Goal: Task Accomplishment & Management: Manage account settings

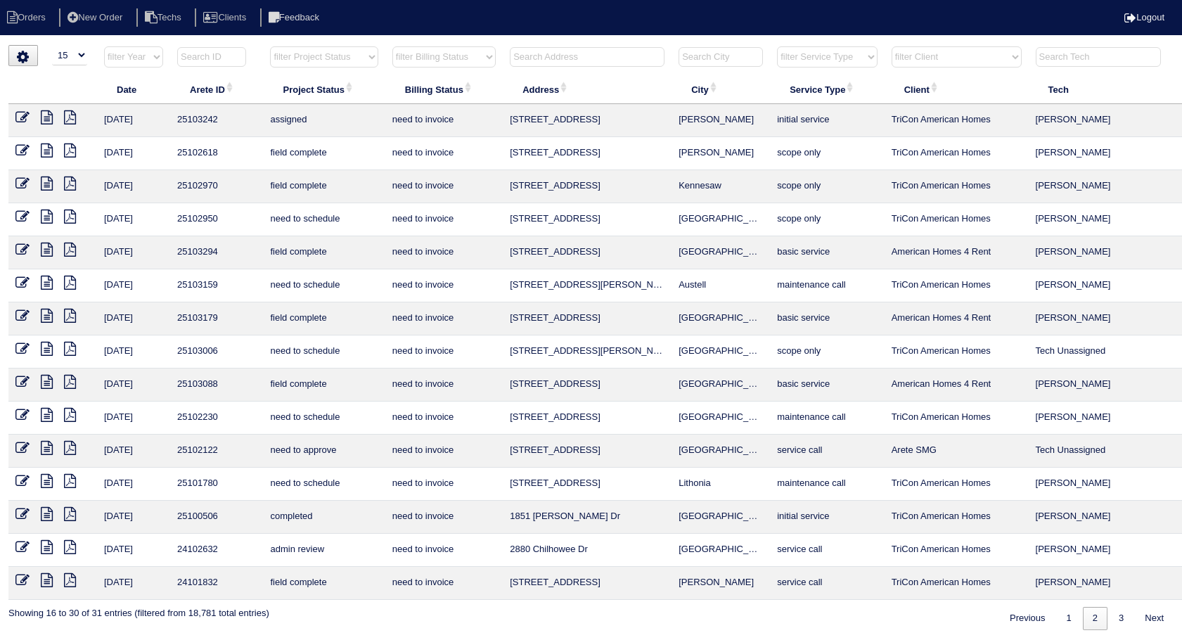
select select "15"
select select "need to invoice"
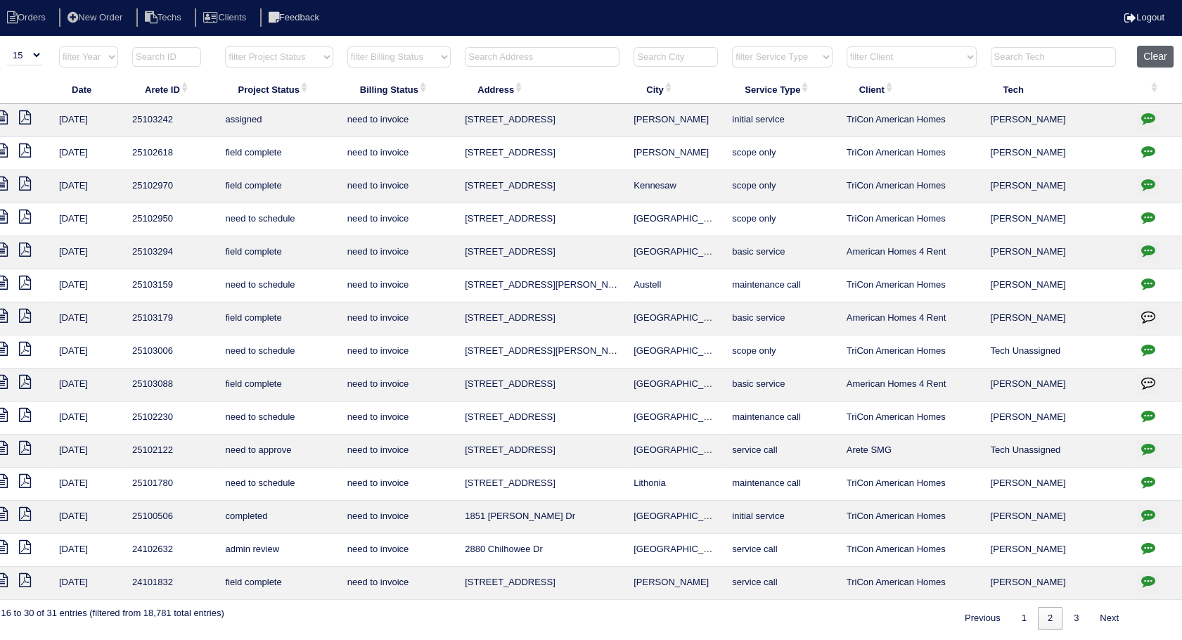
click at [1160, 60] on button "Clear" at bounding box center [1155, 57] width 36 height 22
select select
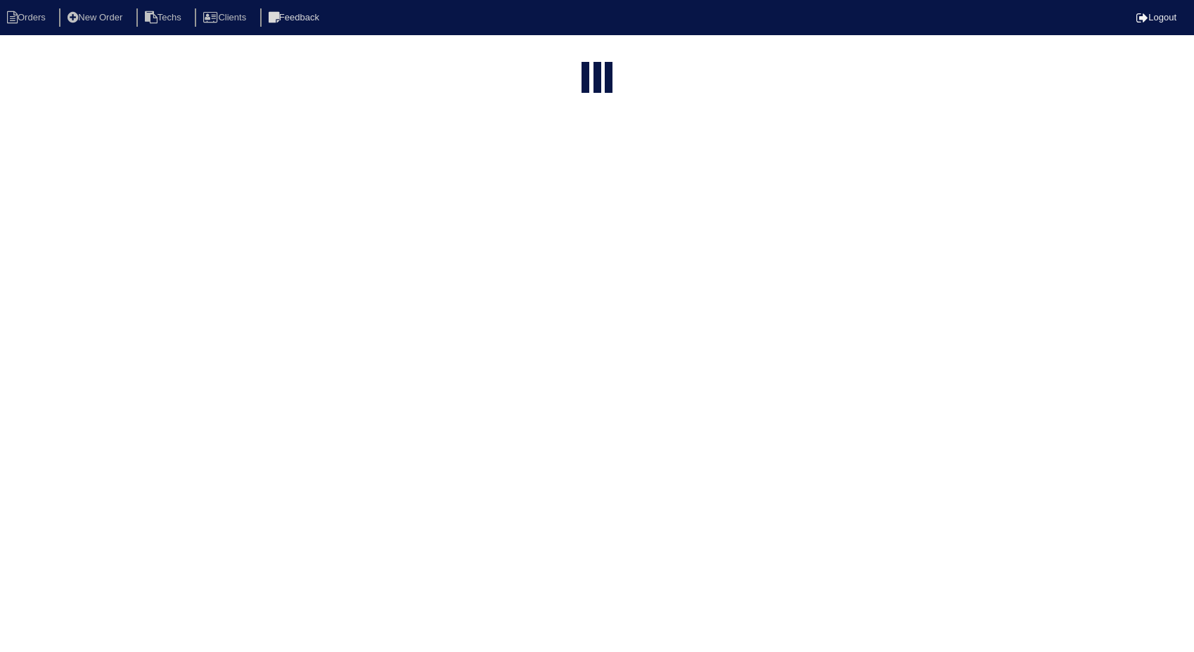
select select "15"
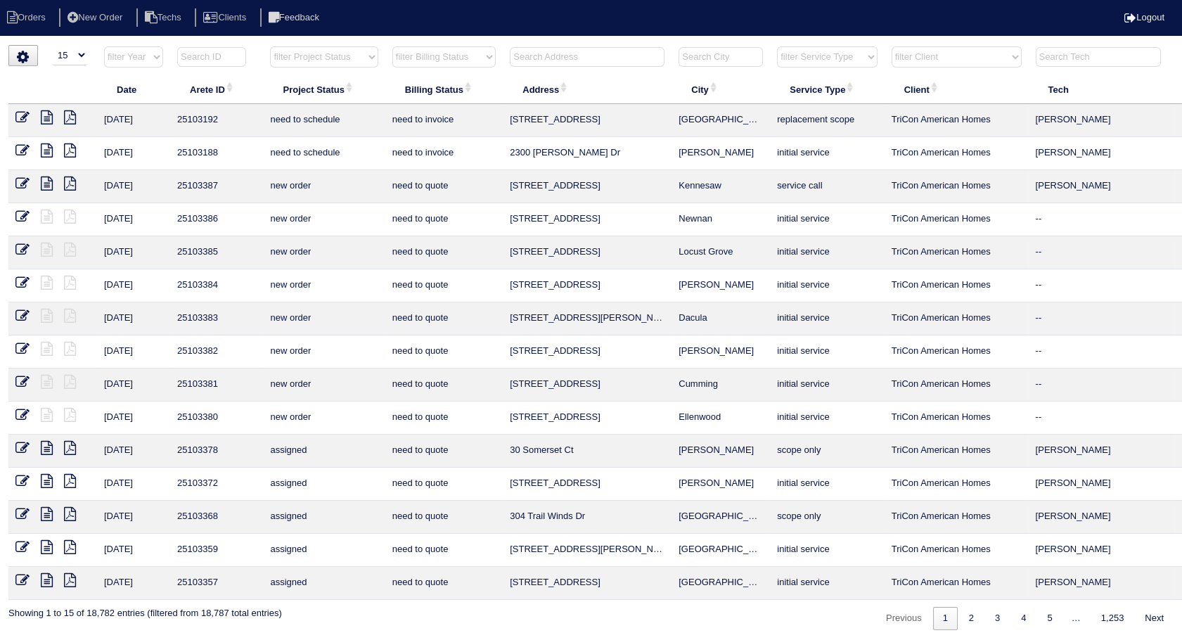
click at [470, 53] on select "filter Billing Status -- Any Billing Status -- need to quote quoted need to inv…" at bounding box center [443, 56] width 103 height 21
click at [392, 46] on select "filter Billing Status -- Any Billing Status -- need to quote quoted need to inv…" at bounding box center [443, 56] width 103 height 21
select select "need to invoice"
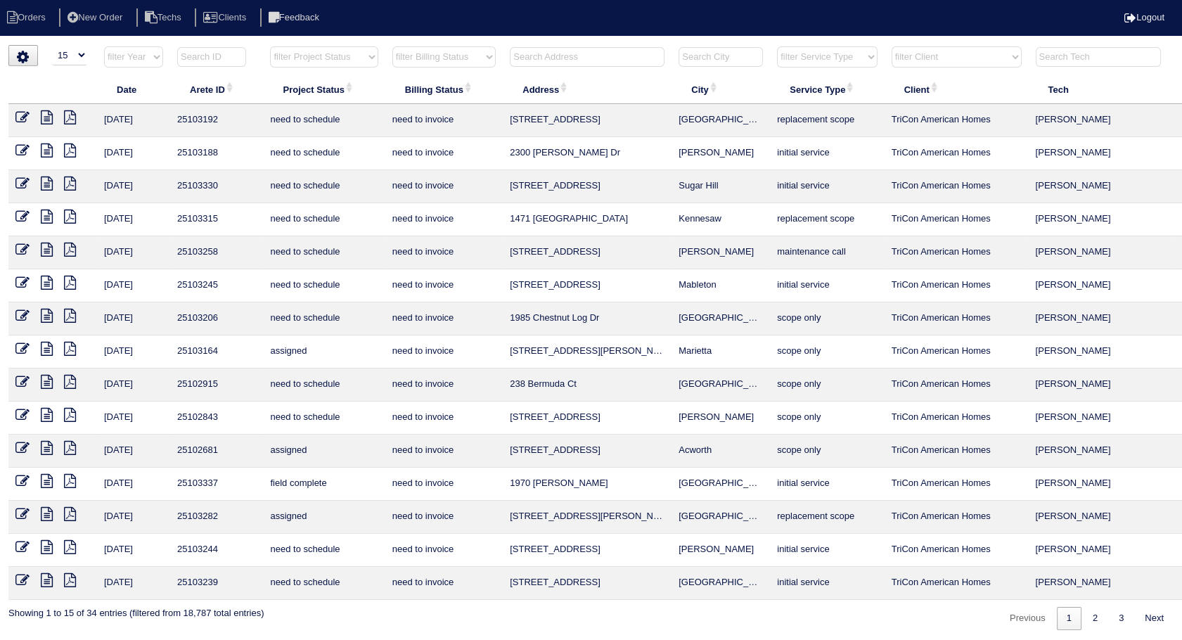
click at [18, 477] on icon at bounding box center [22, 481] width 14 height 14
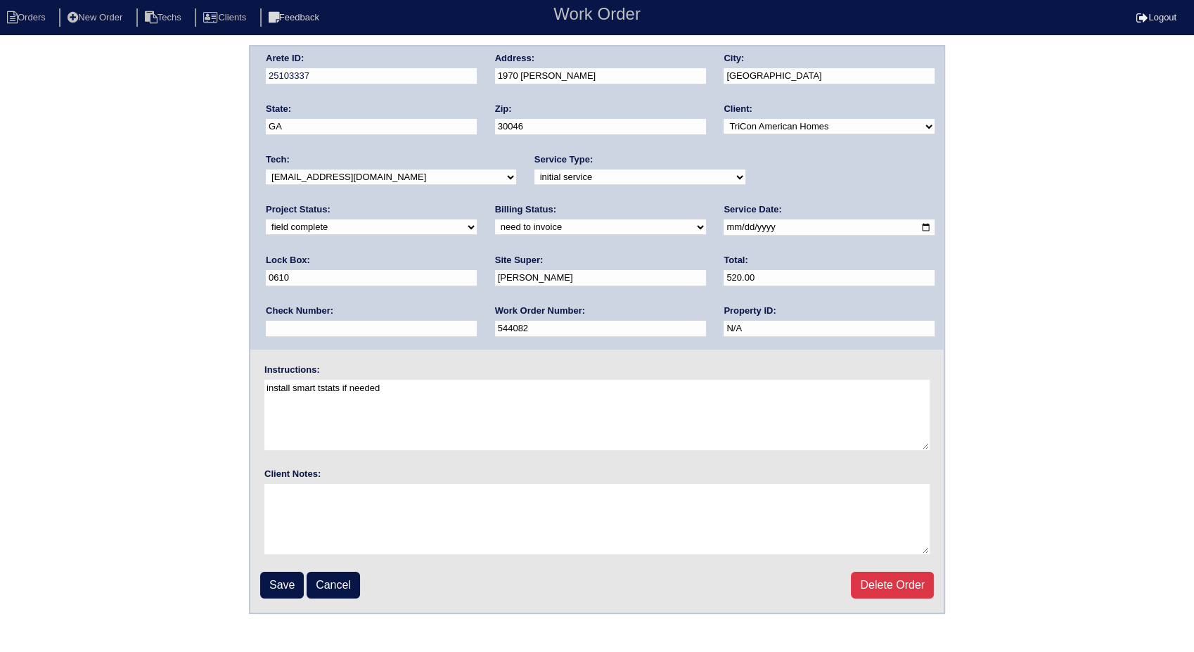
click at [495, 229] on select "need to quote quoted need to invoice invoiced paid warranty purchase order need…" at bounding box center [600, 226] width 211 height 15
select select "invoiced"
click at [495, 219] on select "need to quote quoted need to invoice invoiced paid warranty purchase order need…" at bounding box center [600, 226] width 211 height 15
click at [284, 580] on input "Save" at bounding box center [282, 585] width 44 height 27
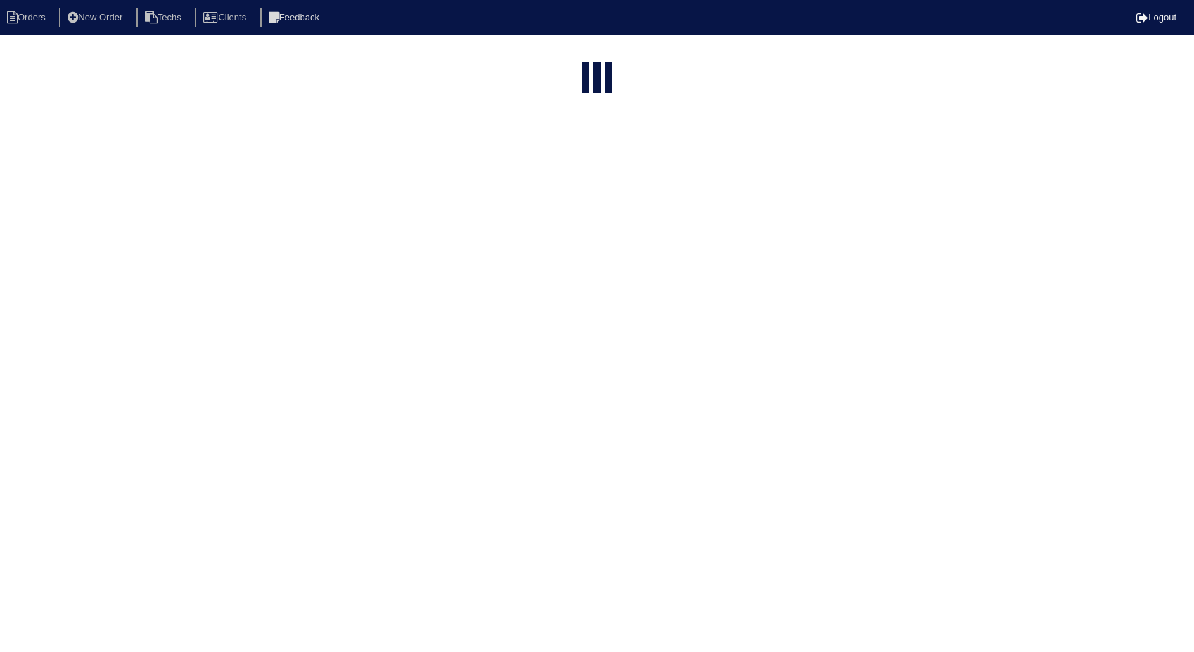
select select "15"
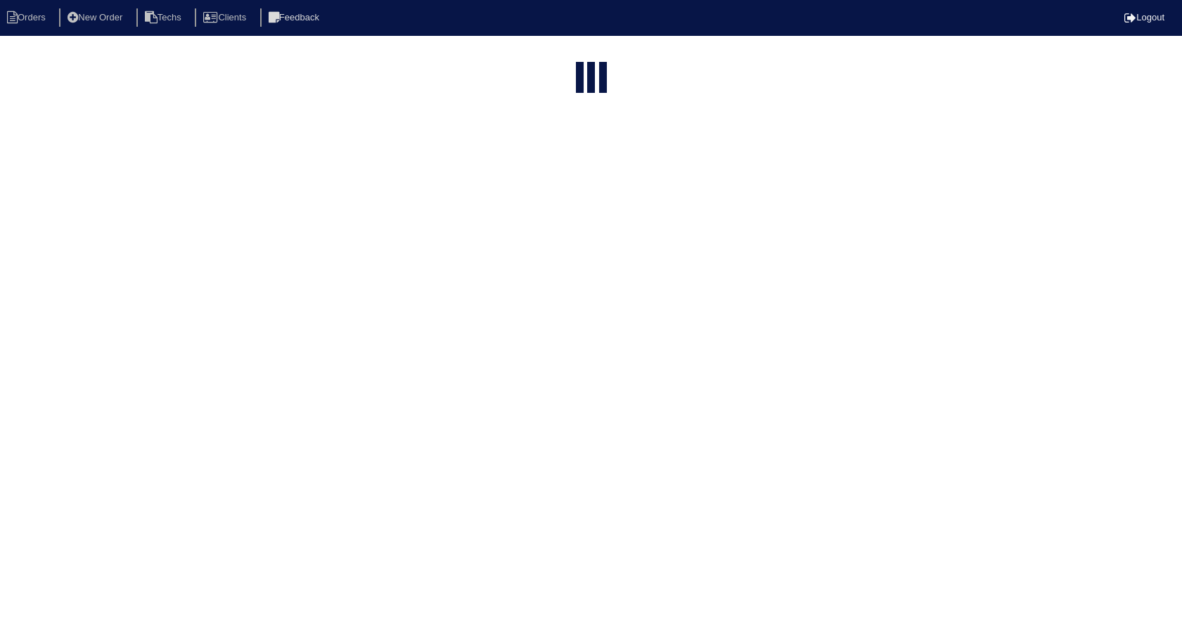
select select "need to invoice"
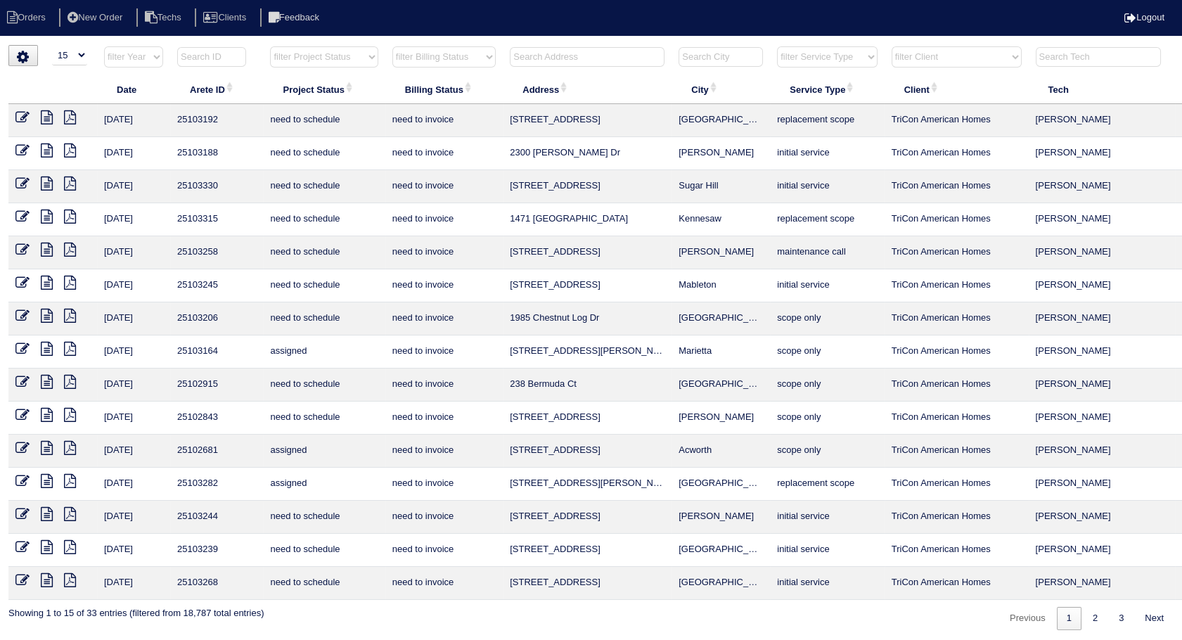
click at [534, 56] on input "text" at bounding box center [587, 57] width 155 height 20
type input "41852"
select select "need to invoice"
drag, startPoint x: 574, startPoint y: 53, endPoint x: 394, endPoint y: 87, distance: 183.1
click at [394, 87] on table "Date Arete ID Project Status Billing Status Address City Service Type Client Te…" at bounding box center [617, 323] width 1219 height 554
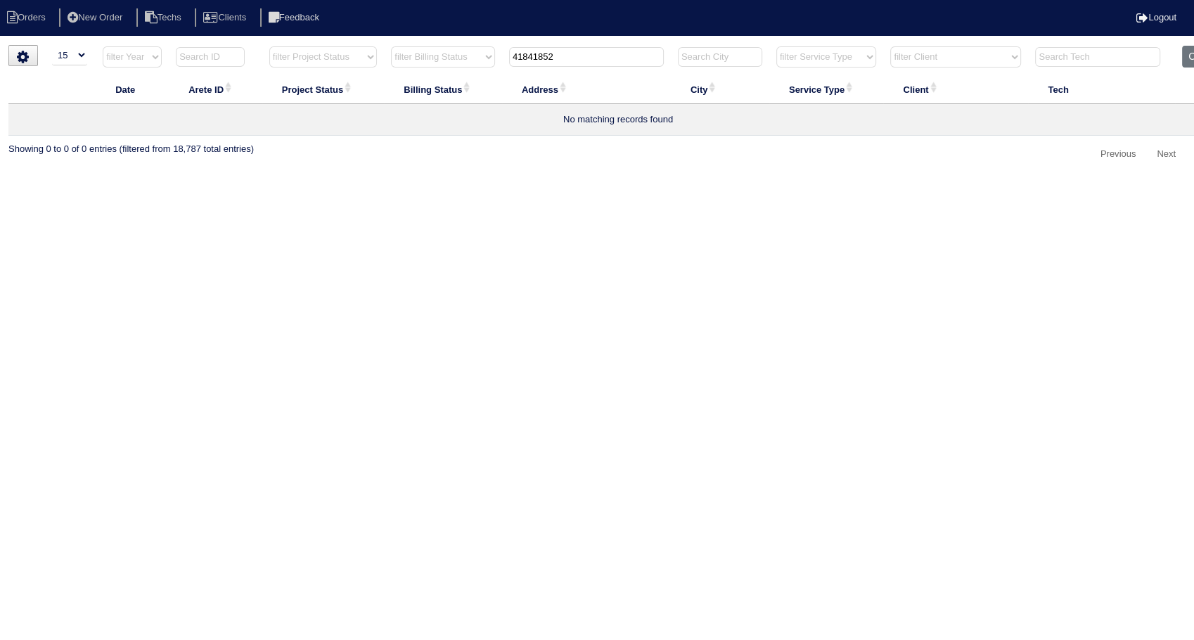
type input "418241852"
select select "need to invoice"
drag, startPoint x: 563, startPoint y: 63, endPoint x: 460, endPoint y: 77, distance: 104.3
click at [460, 77] on table "Date Arete ID Project Status Billing Status Address City Service Type Client Te…" at bounding box center [617, 91] width 1219 height 90
type input "4182"
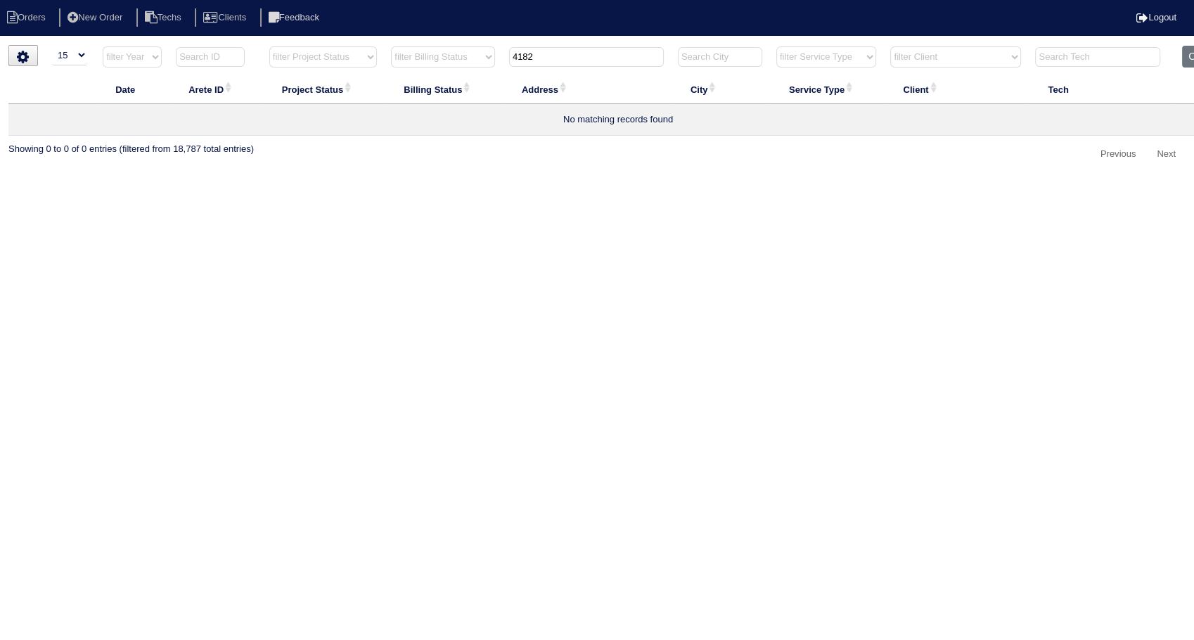
select select "need to invoice"
type input "4182"
click at [1185, 58] on button "Clear" at bounding box center [1200, 57] width 36 height 22
select select
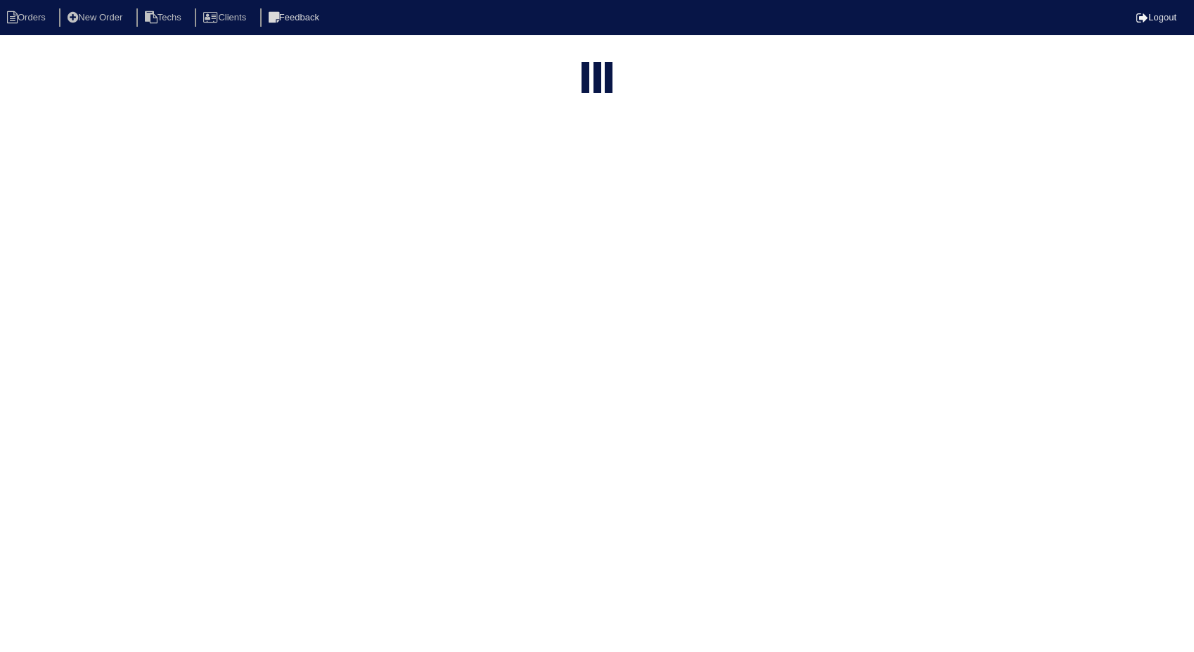
select select "15"
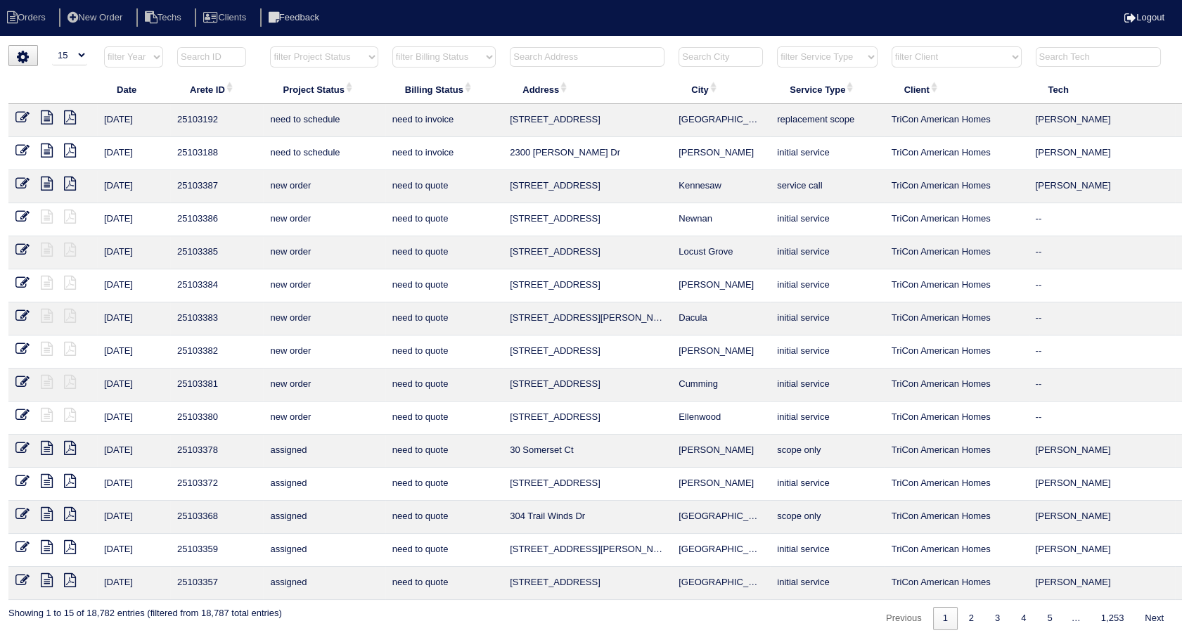
click at [546, 59] on input "text" at bounding box center [587, 57] width 155 height 20
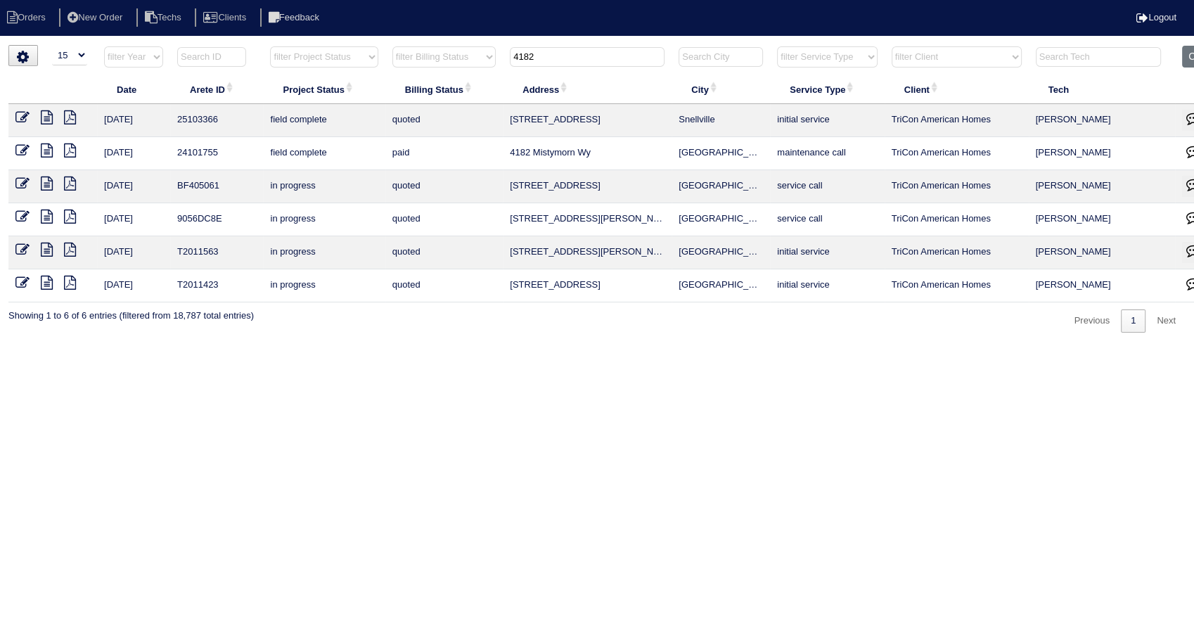
type input "4182"
click at [49, 117] on icon at bounding box center [47, 117] width 12 height 14
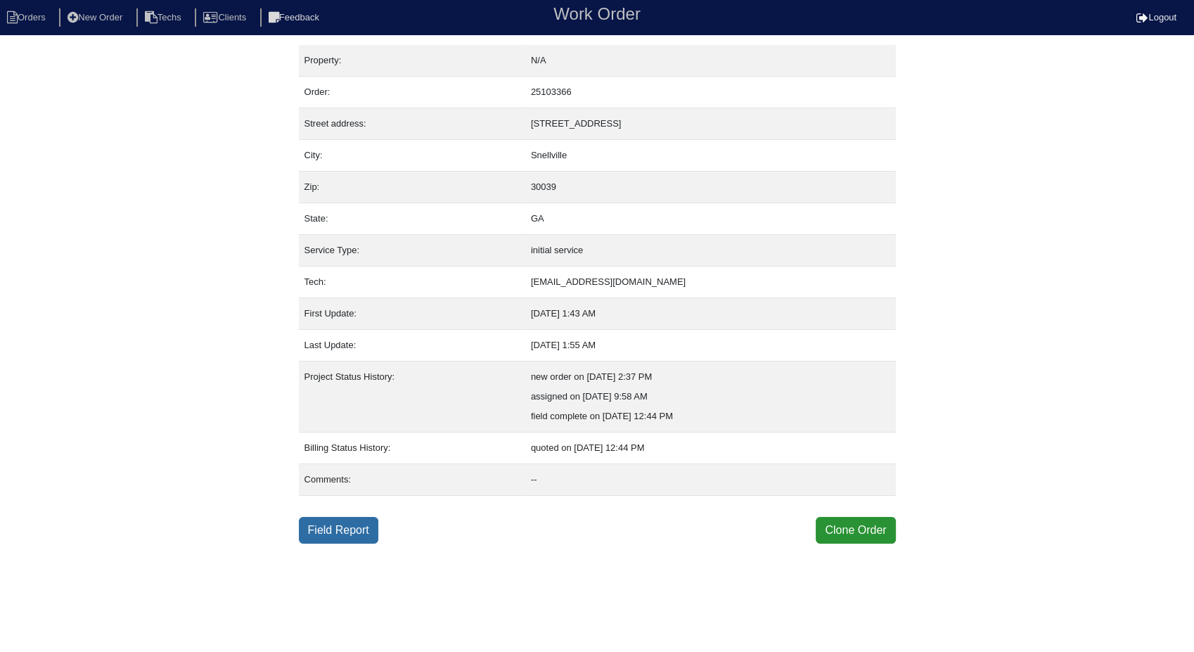
click at [334, 528] on link "Field Report" at bounding box center [338, 530] width 79 height 27
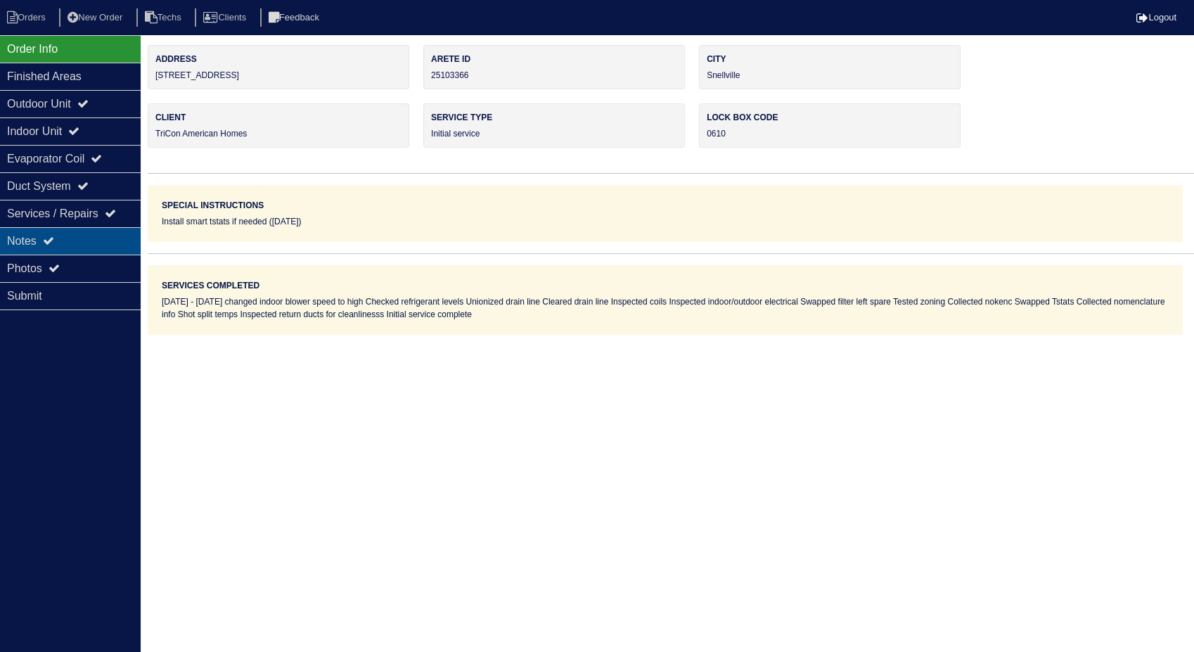
click at [39, 243] on div "Notes" at bounding box center [70, 240] width 141 height 27
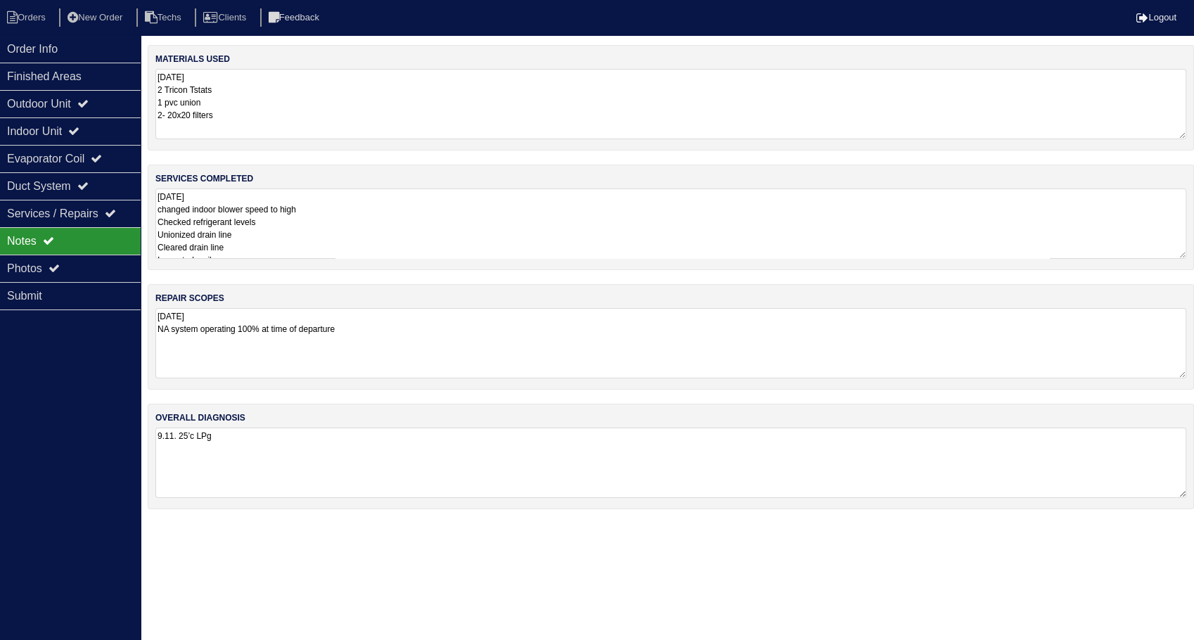
click at [249, 99] on textarea "9.11.25 2 Tricon Tstats 1 pvc union 2- 20x20 filters" at bounding box center [670, 104] width 1031 height 70
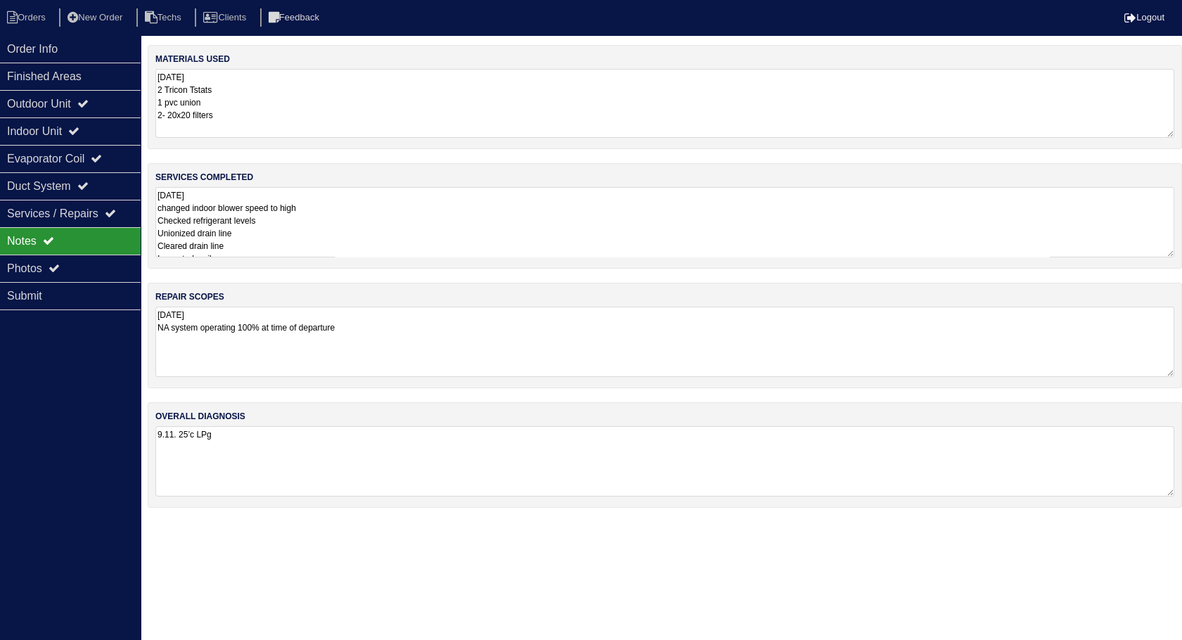
click at [314, 205] on textarea "9.11.25 changed indoor blower speed to high Checked refrigerant levels Unionize…" at bounding box center [664, 222] width 1019 height 70
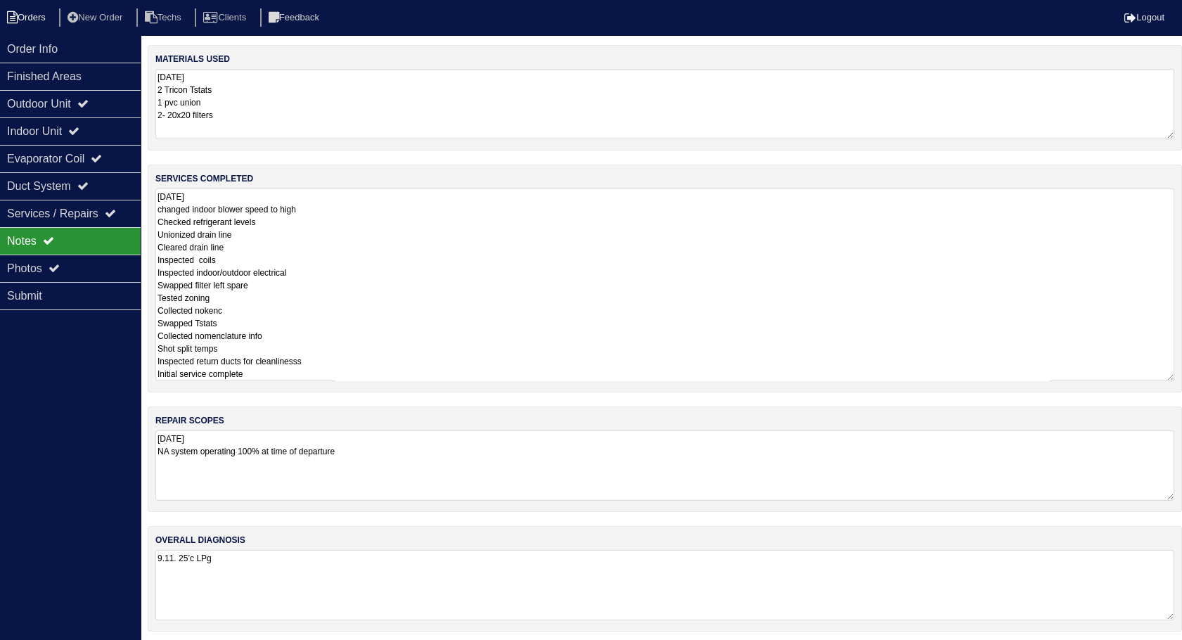
click at [24, 20] on li "Orders" at bounding box center [28, 17] width 57 height 19
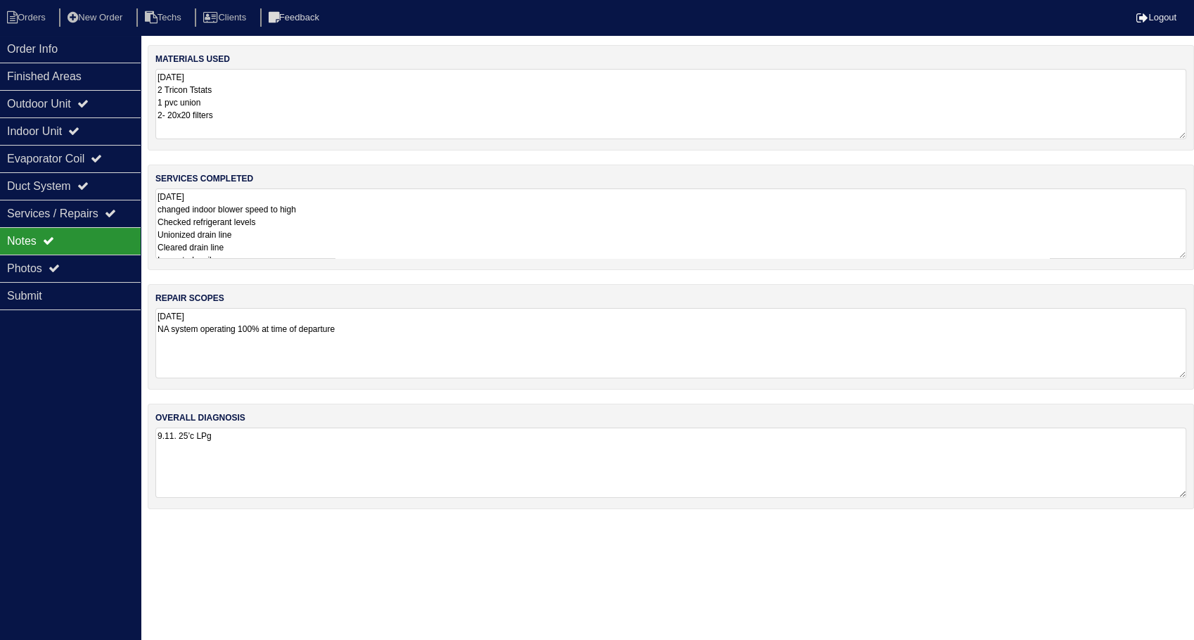
select select "15"
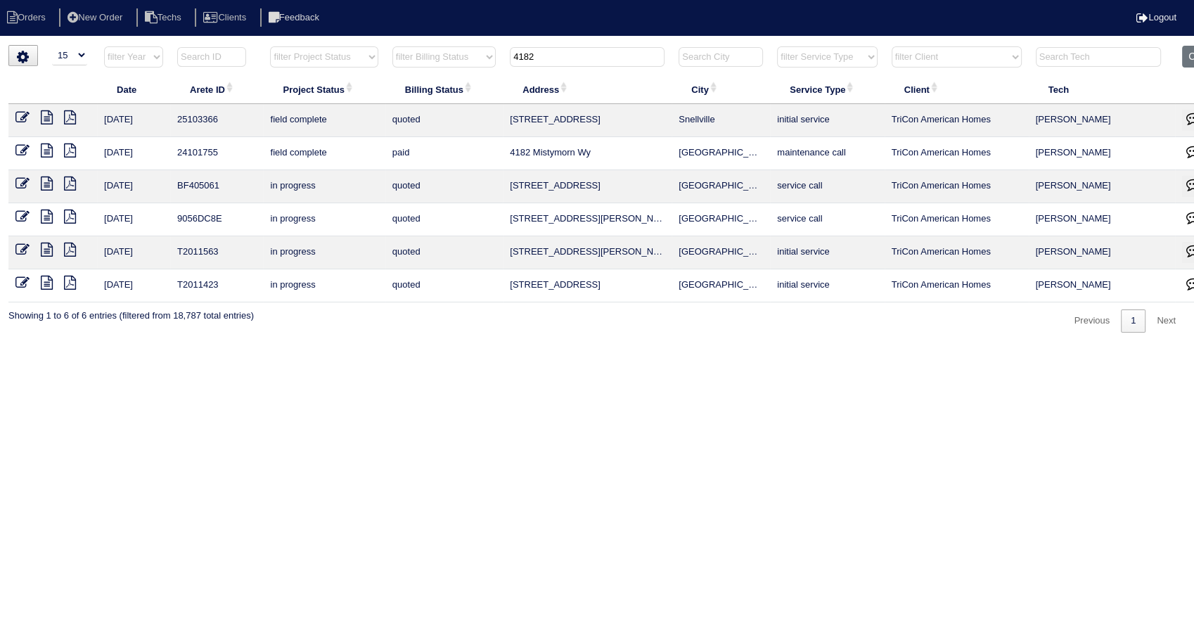
click at [19, 120] on icon at bounding box center [22, 117] width 14 height 14
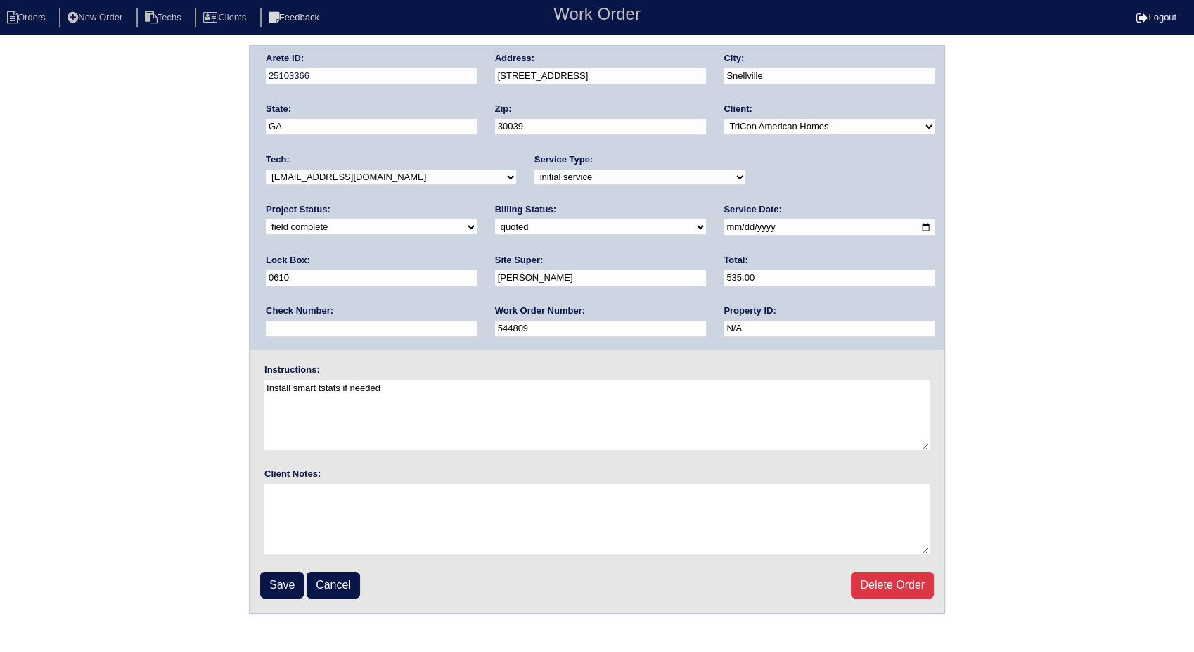
drag, startPoint x: 292, startPoint y: 226, endPoint x: 292, endPoint y: 234, distance: 7.7
click at [495, 227] on select "need to quote quoted need to invoice invoiced paid warranty purchase order need…" at bounding box center [600, 226] width 211 height 15
select select "invoiced"
click at [495, 219] on select "need to quote quoted need to invoice invoiced paid warranty purchase order need…" at bounding box center [600, 226] width 211 height 15
click at [282, 584] on input "Save" at bounding box center [282, 585] width 44 height 27
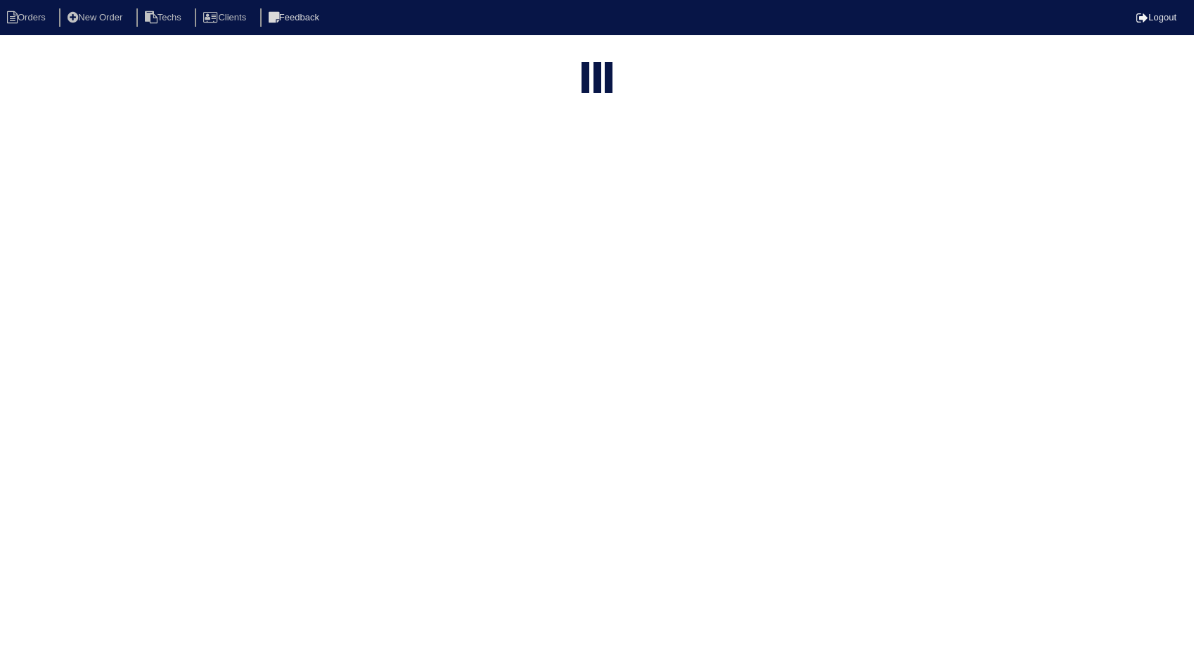
select select "15"
type input "4182"
